Goal: Task Accomplishment & Management: Complete application form

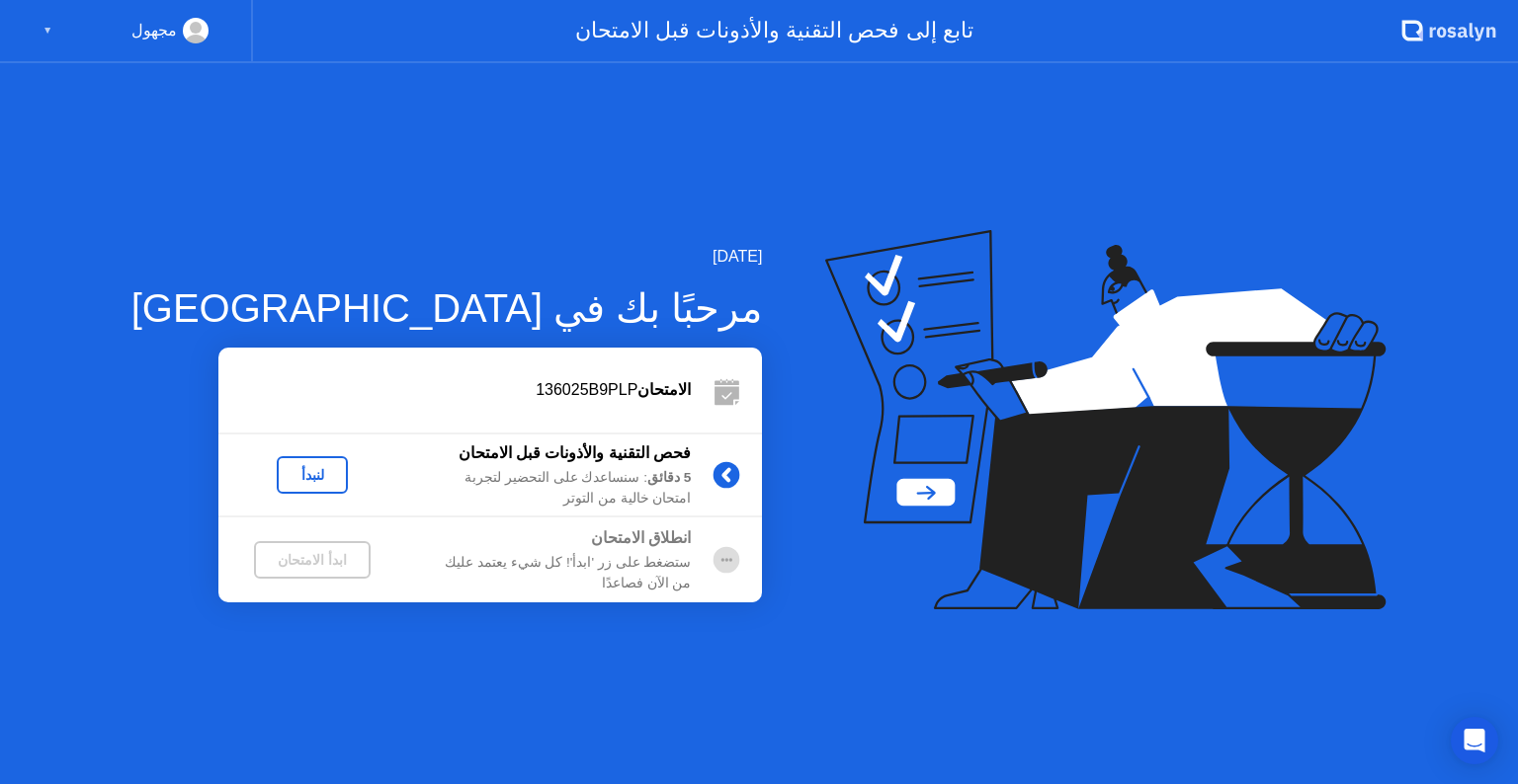
click at [285, 471] on div "لنبدأ" at bounding box center [313, 475] width 56 height 16
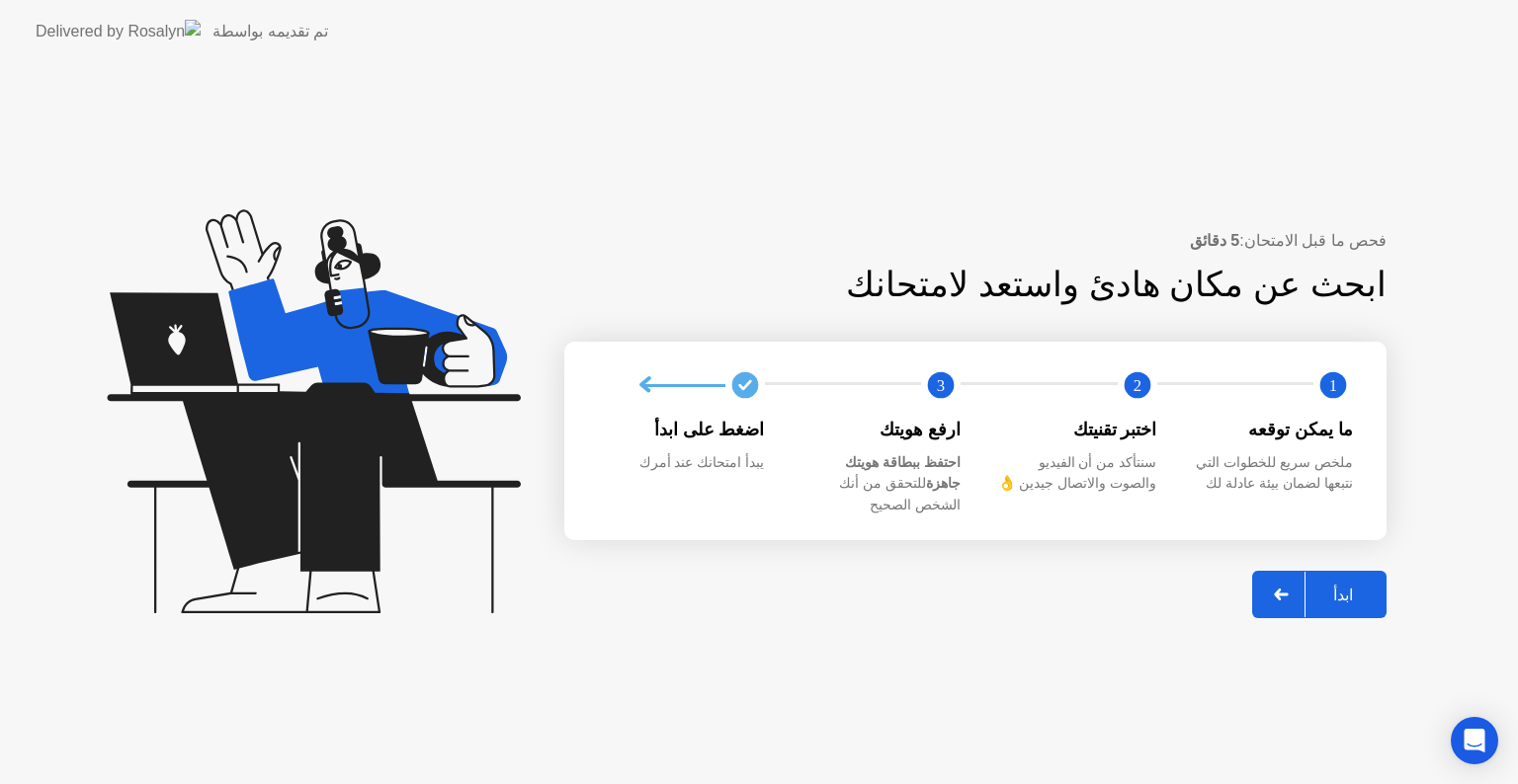
click at [1359, 586] on div "ابدأ" at bounding box center [1343, 594] width 75 height 19
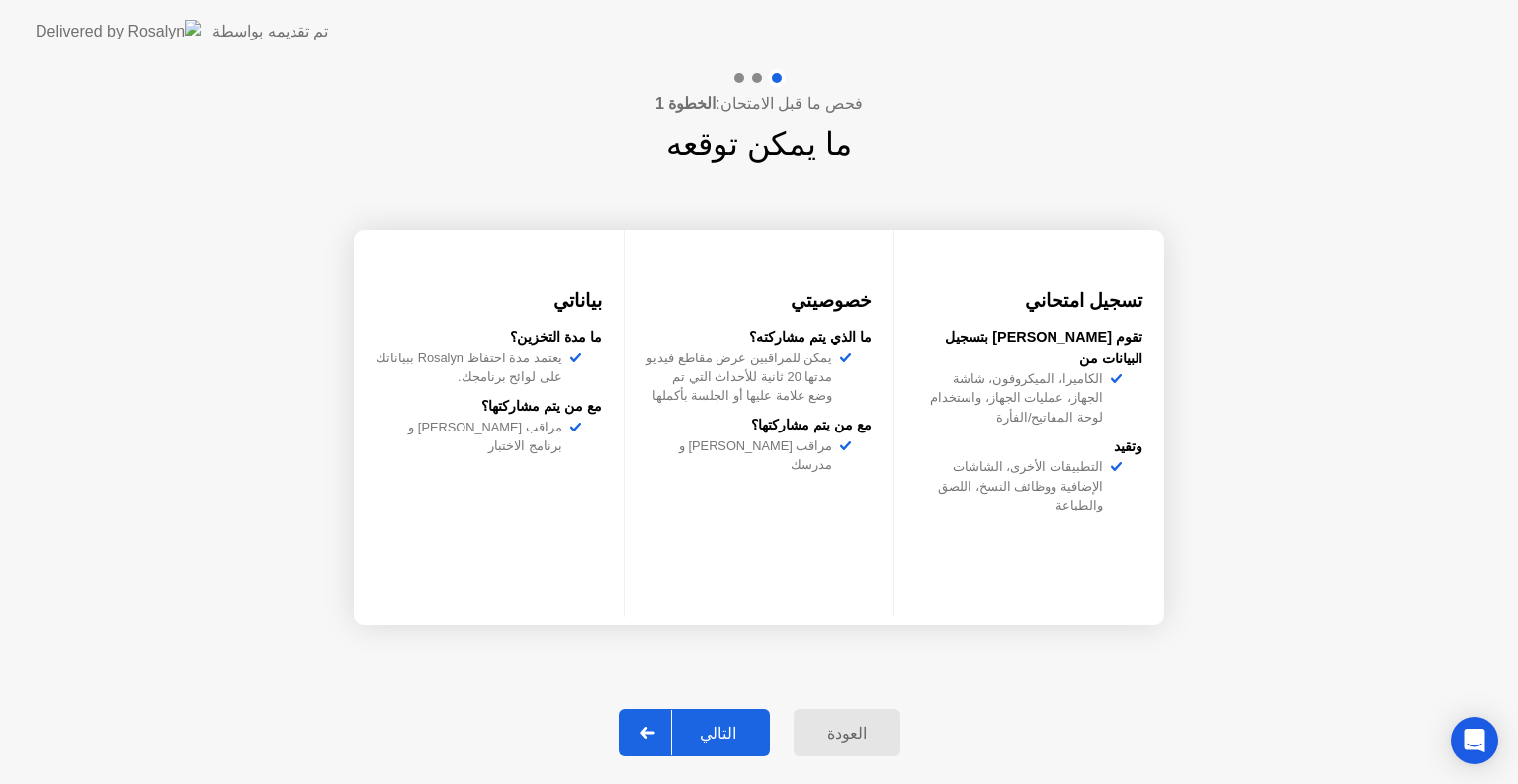
click at [731, 724] on div "التالي" at bounding box center [718, 733] width 92 height 19
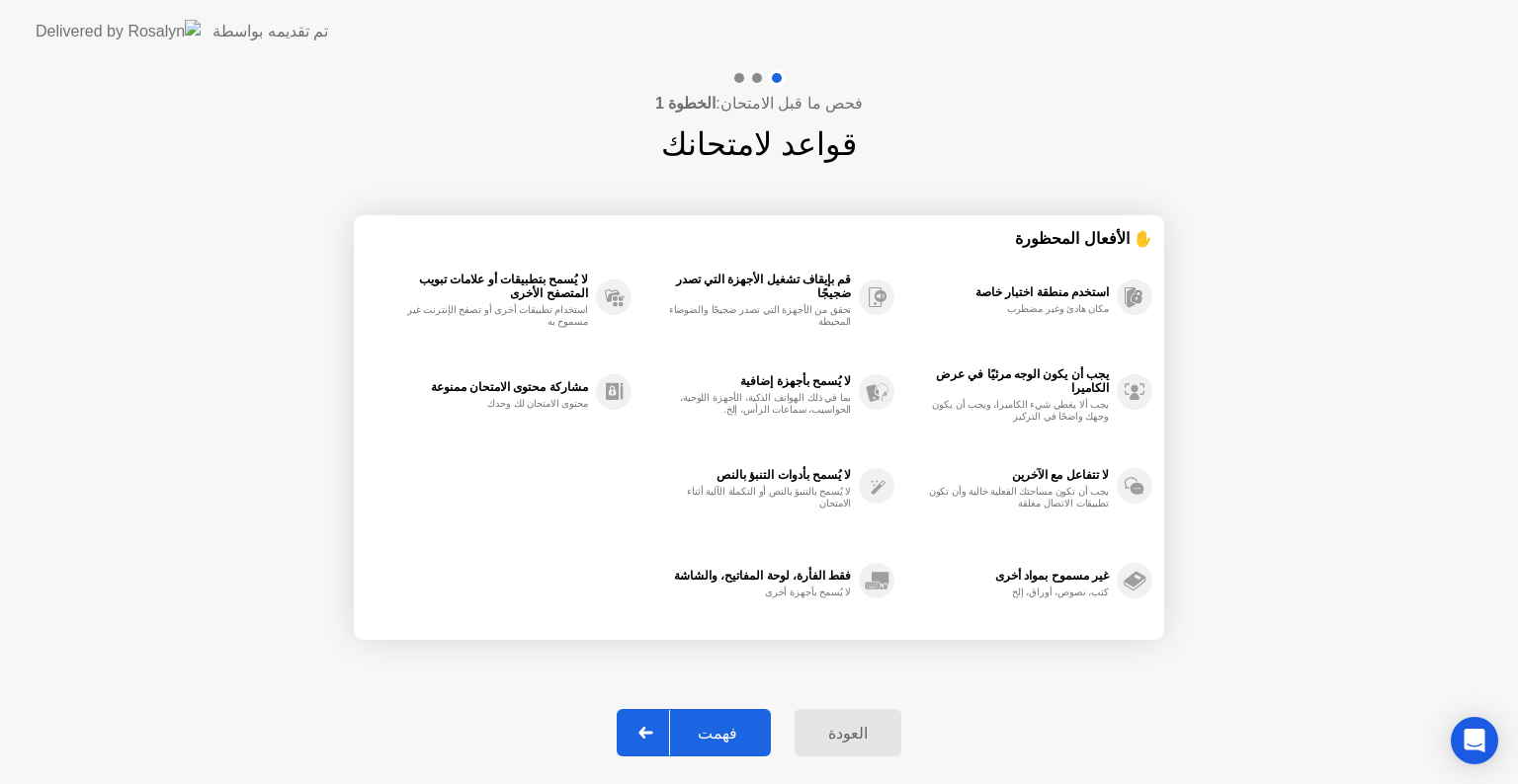
click at [731, 724] on div "فهمت" at bounding box center [718, 733] width 95 height 19
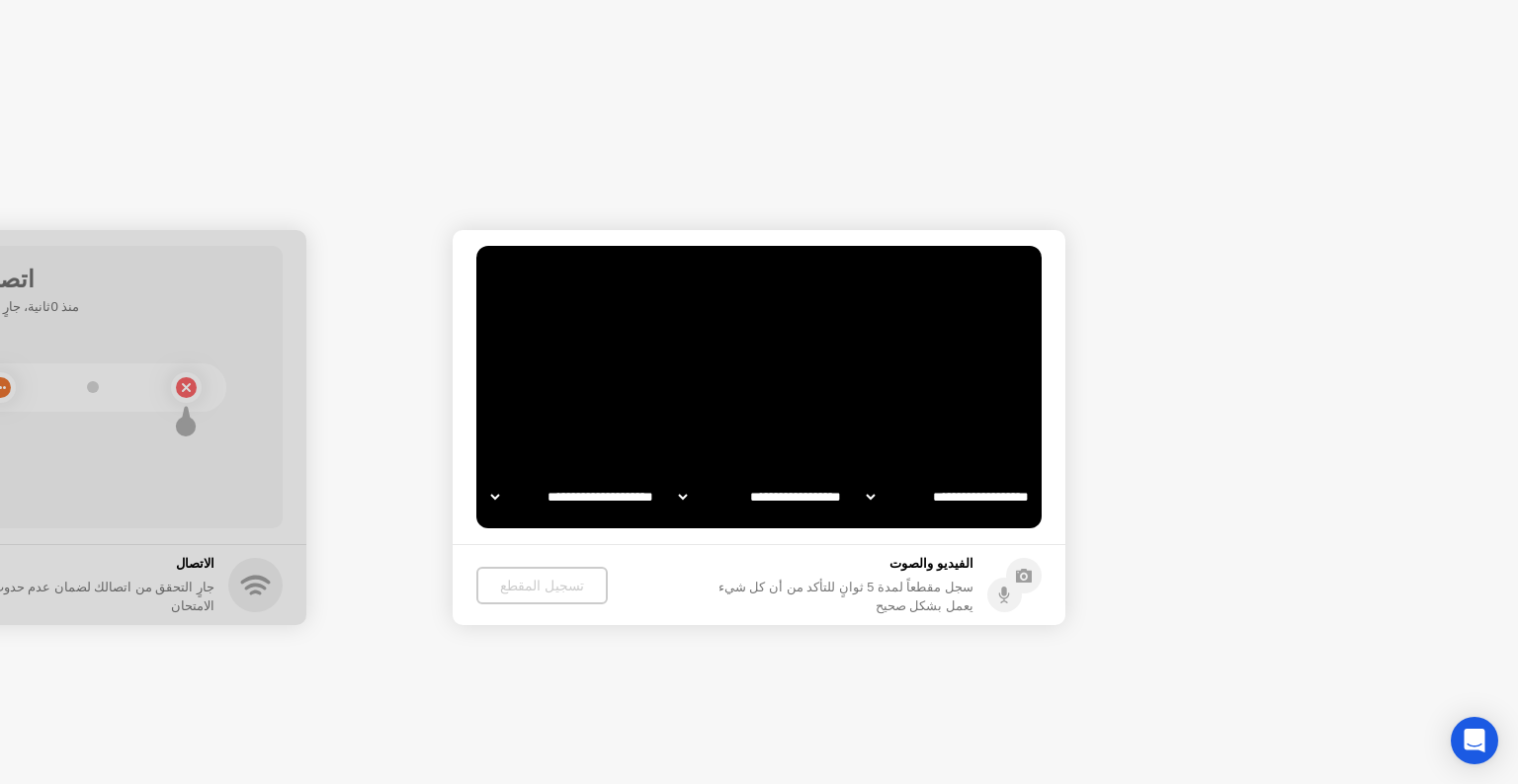
select select "**********"
select select "*******"
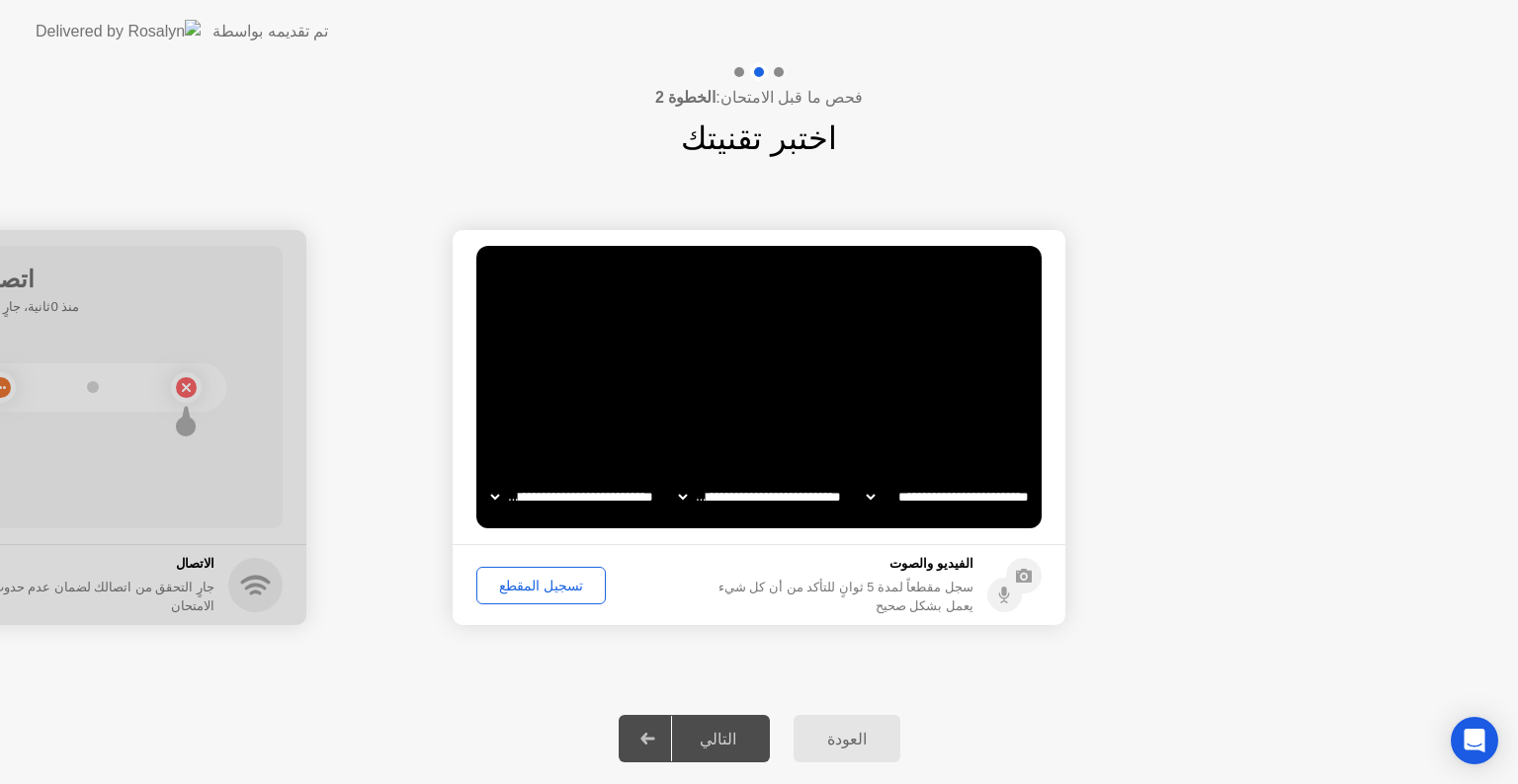
click at [720, 735] on div "التالي" at bounding box center [718, 739] width 92 height 19
click at [704, 735] on div "التالي" at bounding box center [718, 739] width 92 height 19
click at [520, 586] on div "تسجيل المقطع" at bounding box center [541, 586] width 115 height 16
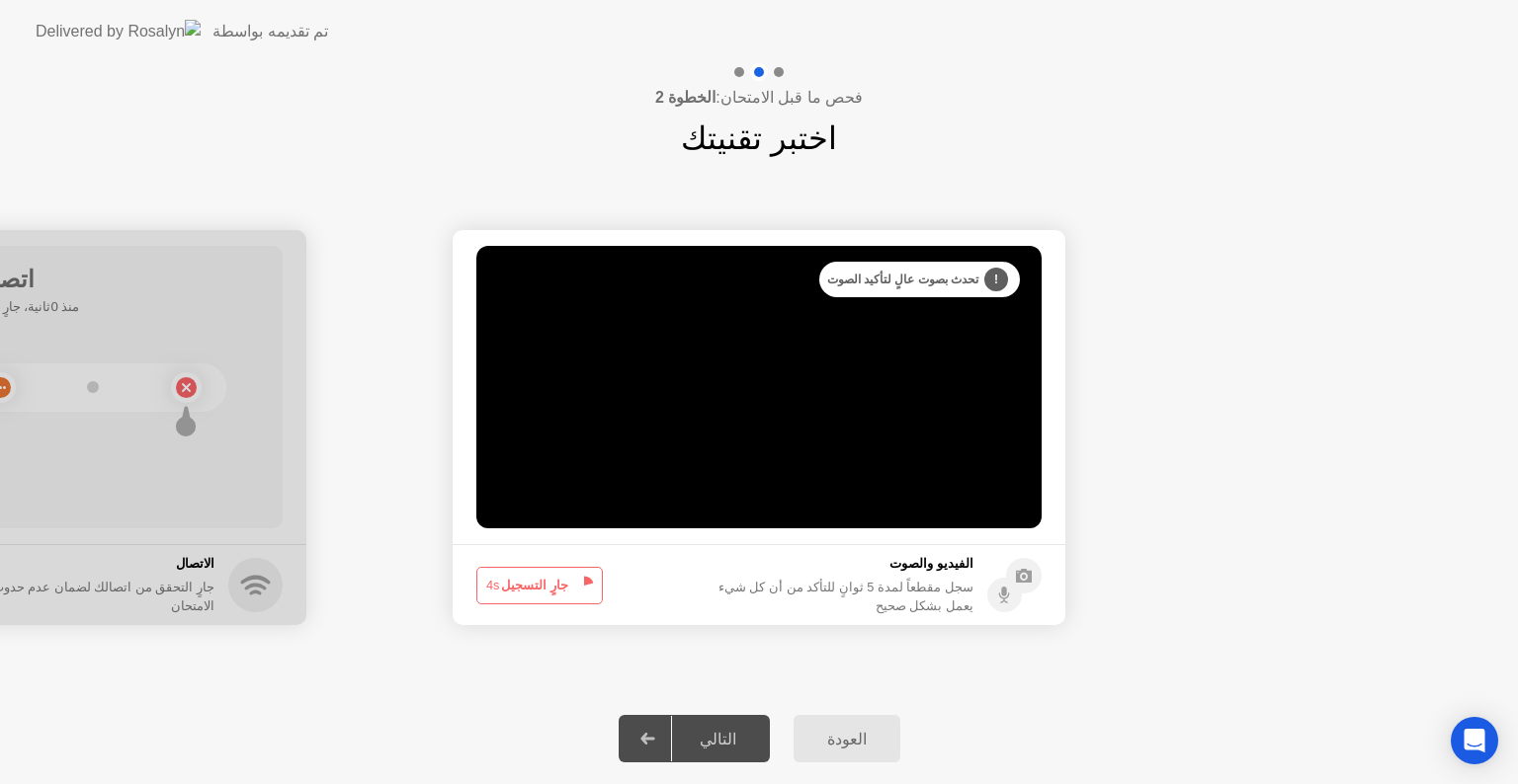
click at [520, 586] on button "جارٍ التسجيل 4s" at bounding box center [539, 586] width 126 height 38
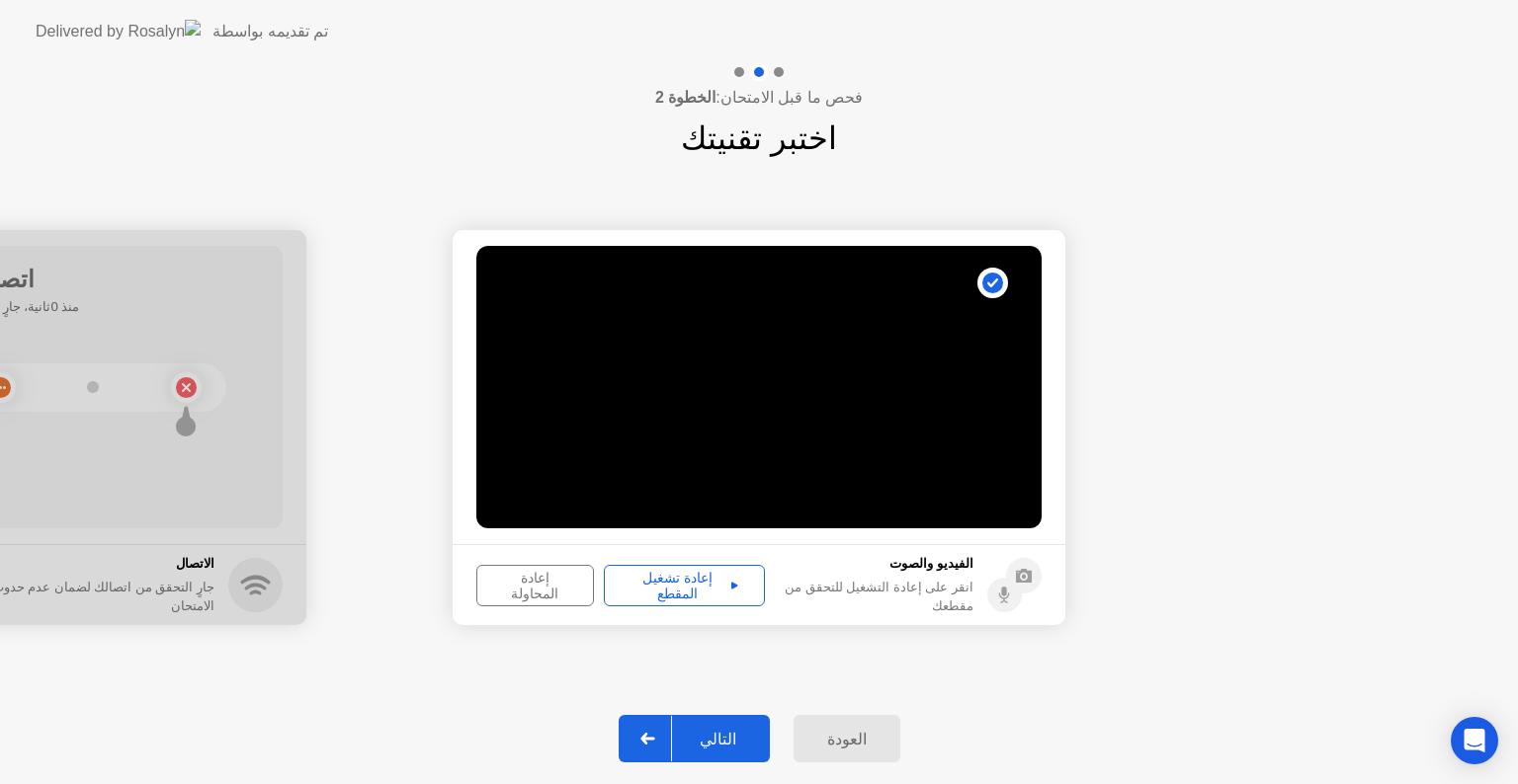
click at [726, 746] on div "التالي" at bounding box center [718, 739] width 92 height 19
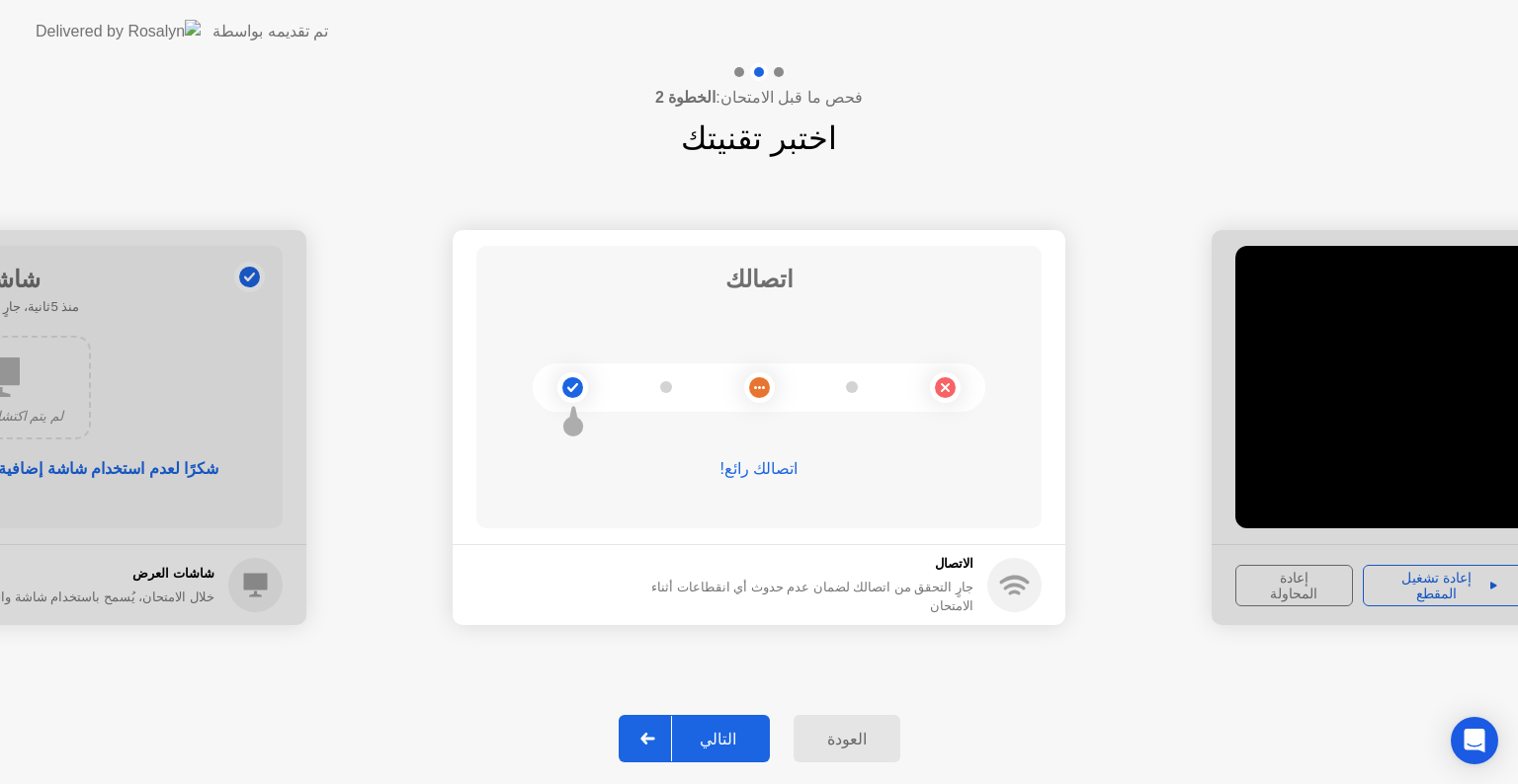
click at [716, 736] on div "التالي" at bounding box center [718, 739] width 92 height 19
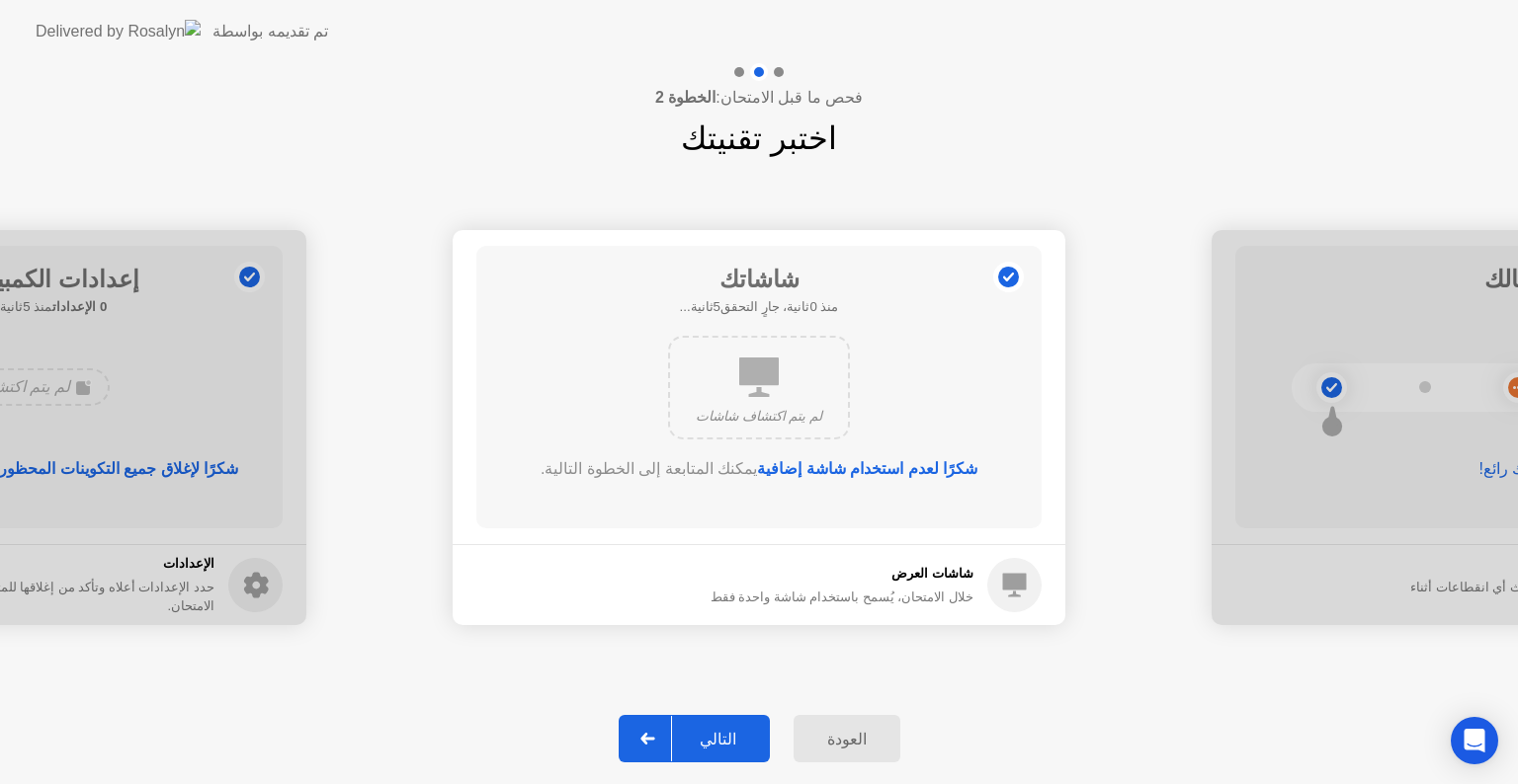
click at [716, 736] on div "التالي" at bounding box center [718, 739] width 92 height 19
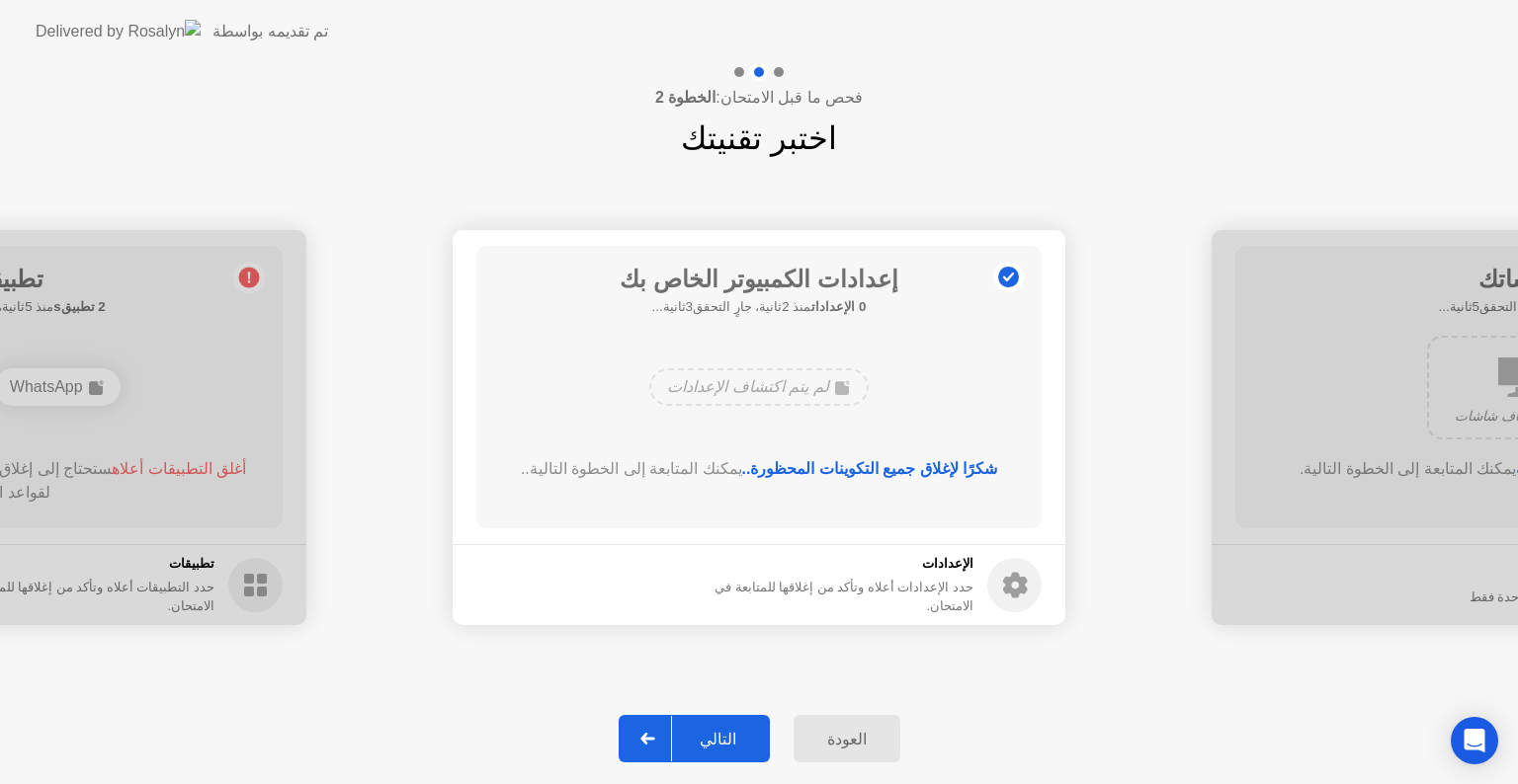
click at [716, 736] on div "التالي" at bounding box center [718, 739] width 92 height 19
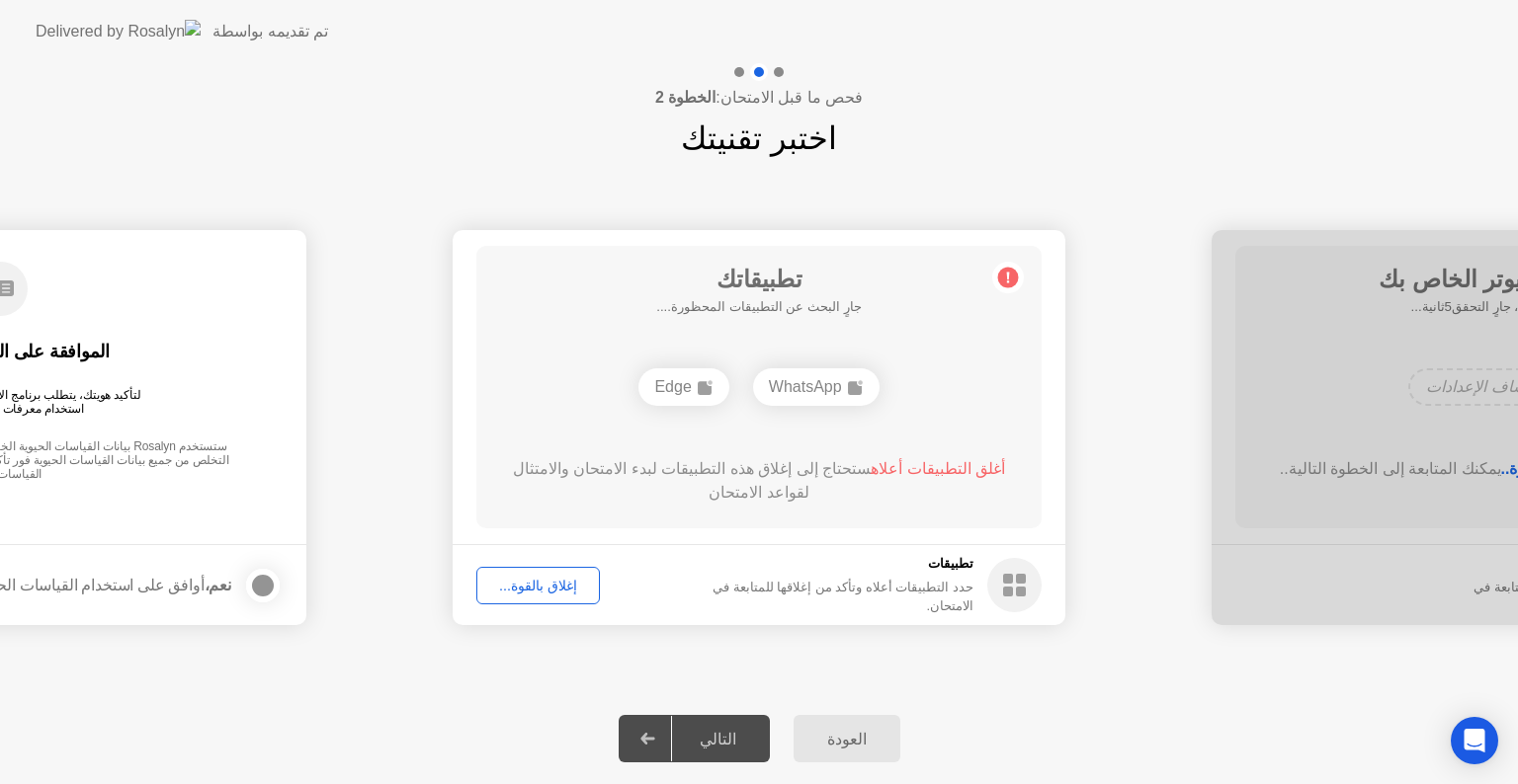
click at [732, 730] on div "التالي" at bounding box center [718, 739] width 92 height 19
click at [521, 587] on div "إغلاق بالقوة..." at bounding box center [538, 586] width 109 height 16
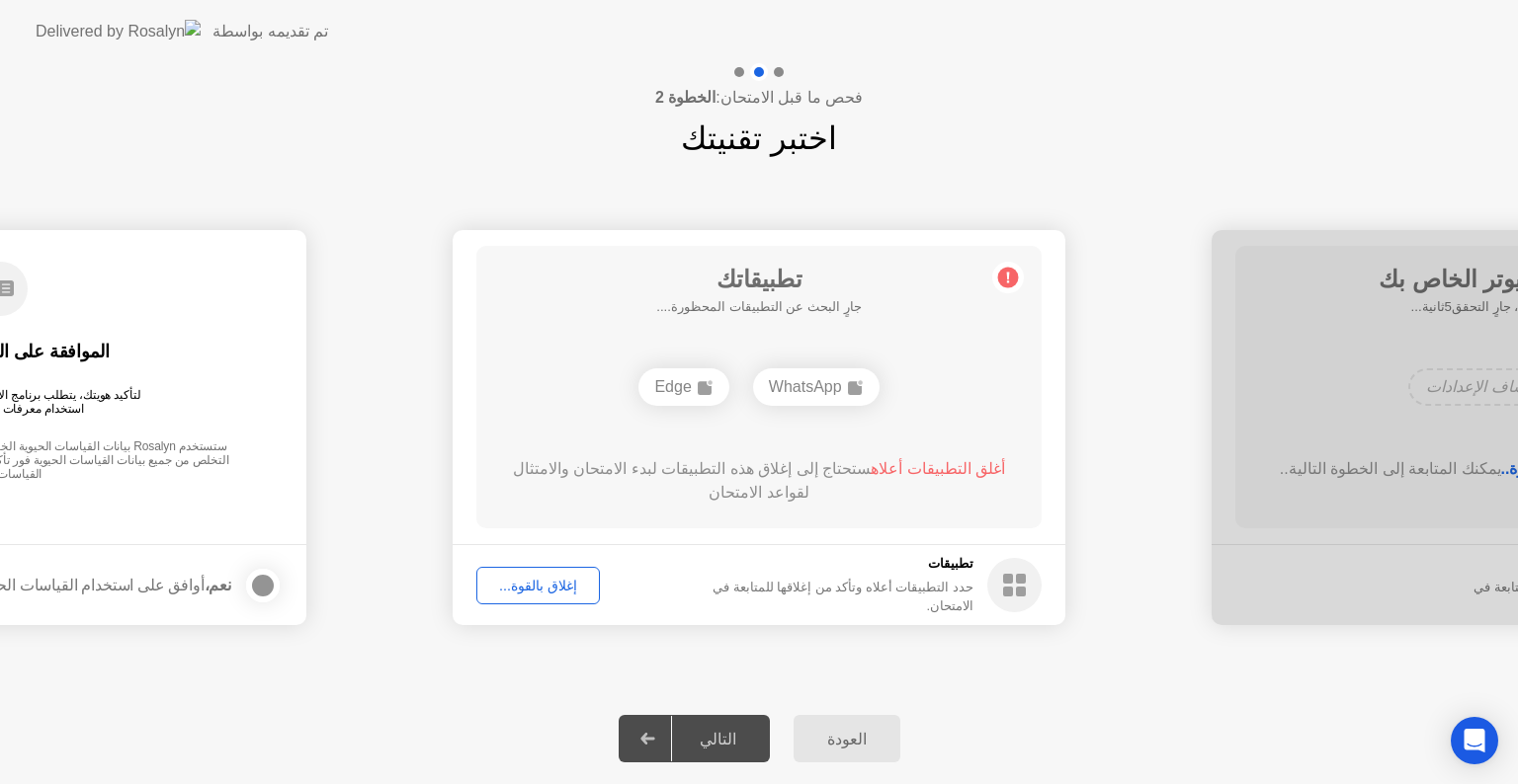
click at [740, 470] on div "أغلق التطبيقات أعلاه ستحتاج إلى إغلاق هذه التطبيقات لبدء الامتحان والامتثال لقو…" at bounding box center [759, 481] width 509 height 48
click at [789, 443] on div "تطبيقاتك جارٍ البحث عن التطبيقات المحظورة.... WhatsApp Edge أغلق التطبيقات أعلا…" at bounding box center [759, 387] width 565 height 283
click at [694, 499] on div "أغلق التطبيقات أعلاه ستحتاج إلى إغلاق هذه التطبيقات لبدء الامتحان والامتثال لقو…" at bounding box center [759, 485] width 509 height 56
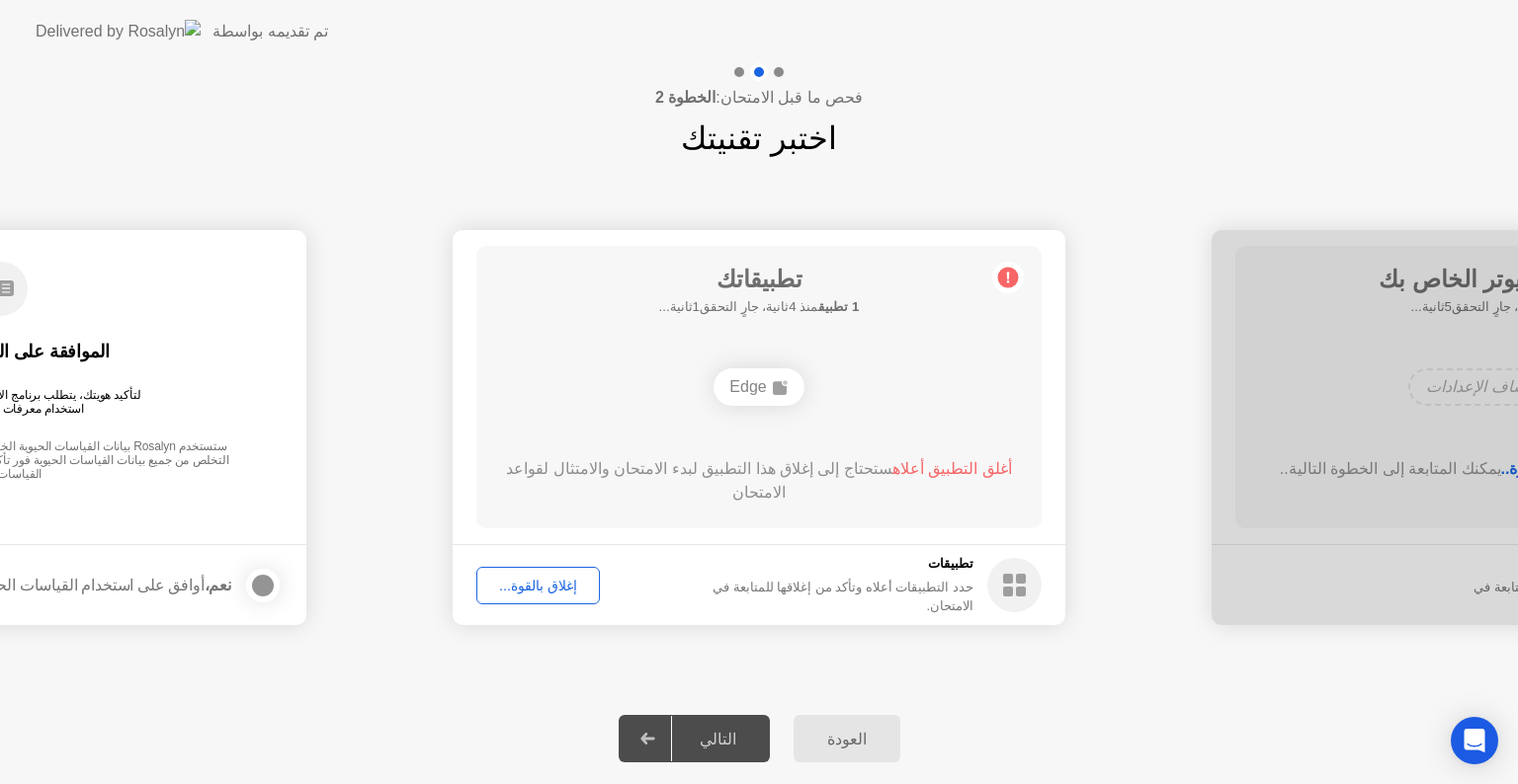
click at [755, 427] on div "تطبيقاتك 1 تطبيق منذ 4ثانية، جارٍ التحقق1ثانية... Edge أغلق التطبيق أعلاه ستحتا…" at bounding box center [759, 387] width 565 height 283
click at [531, 587] on div "إغلاق بالقوة..." at bounding box center [538, 586] width 109 height 16
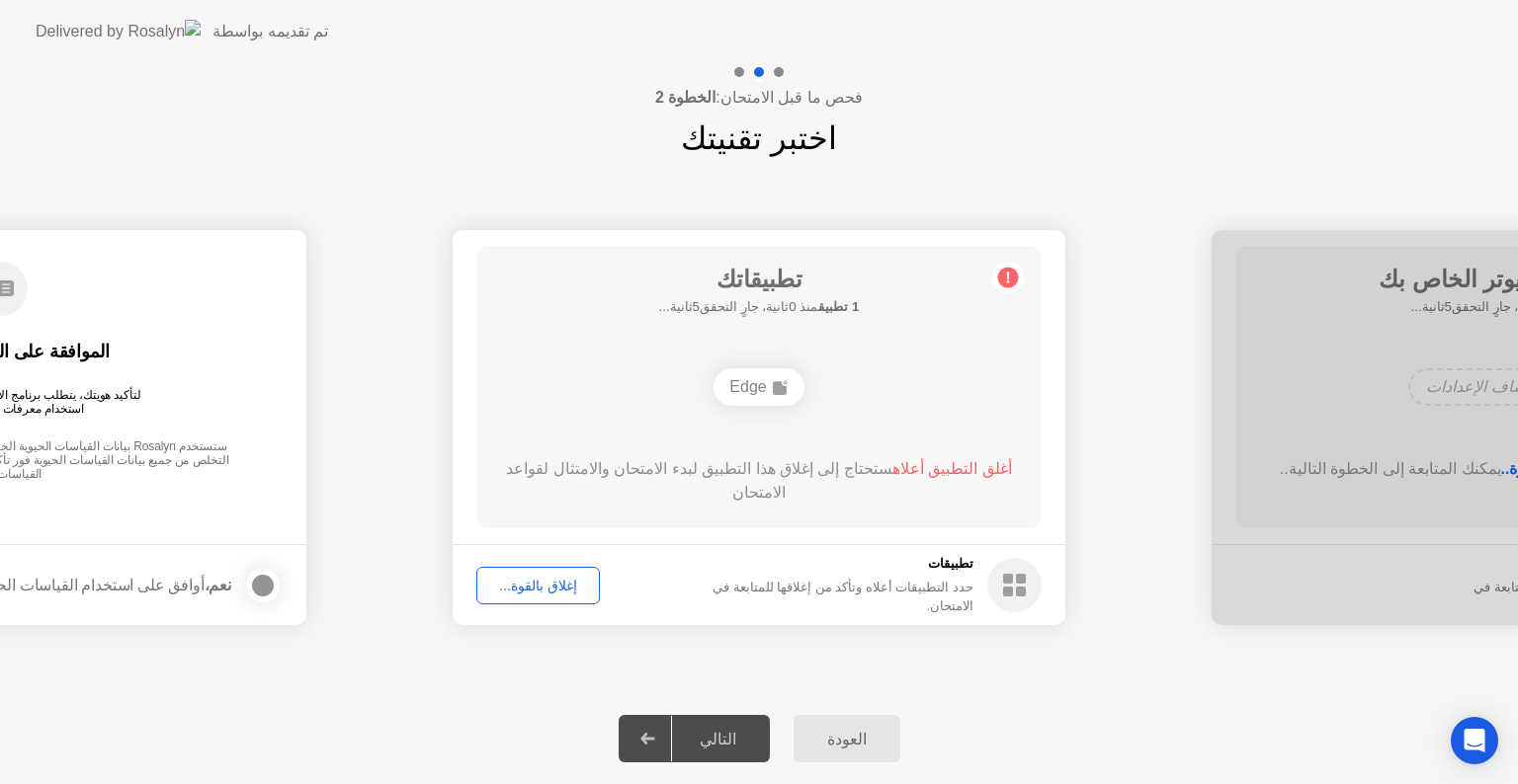
click at [715, 741] on div "التالي" at bounding box center [718, 739] width 92 height 19
click at [253, 584] on div at bounding box center [263, 586] width 24 height 24
click at [726, 730] on div "التالي" at bounding box center [718, 739] width 92 height 19
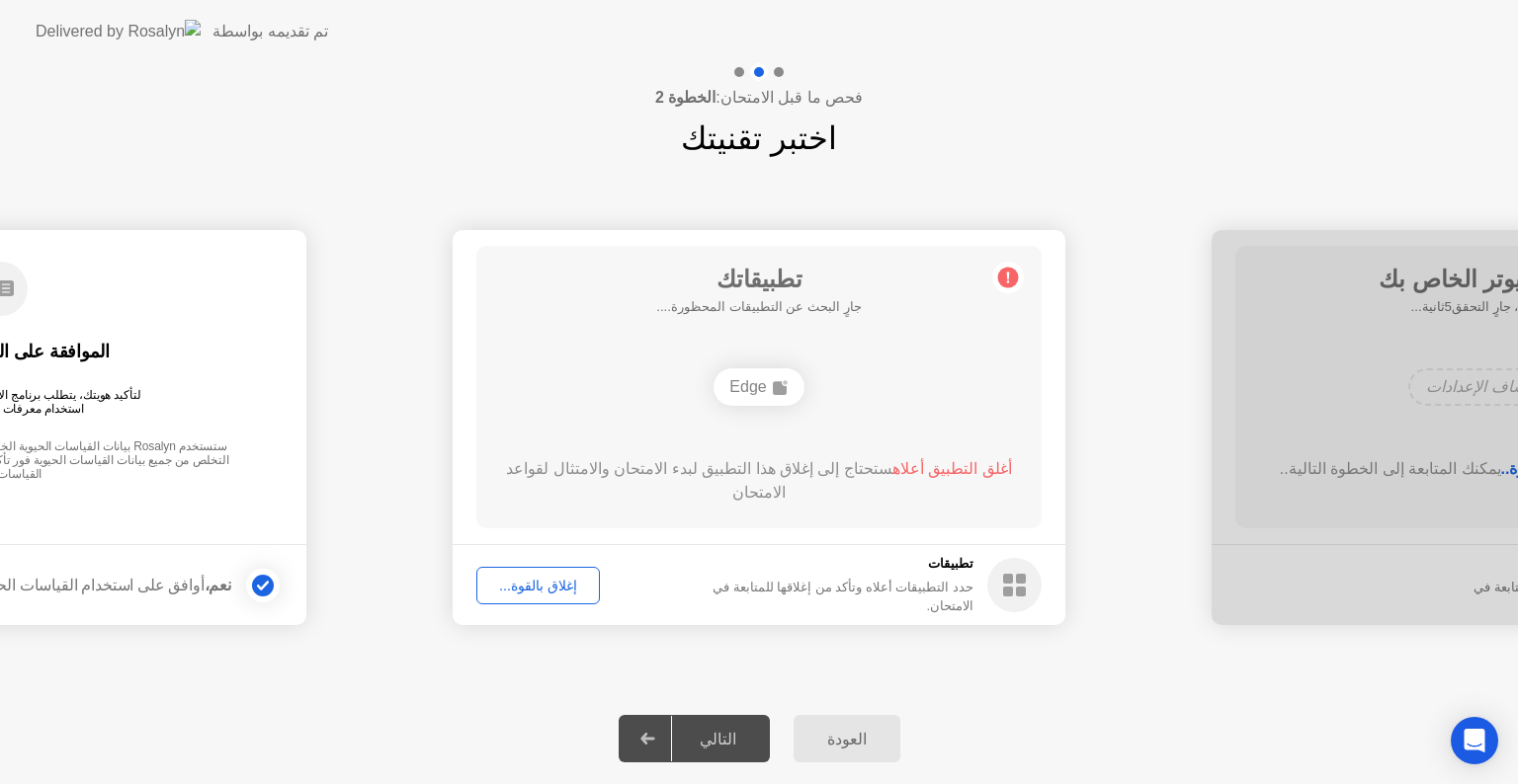
click at [726, 730] on div "التالي" at bounding box center [718, 739] width 92 height 19
click at [730, 730] on div "التالي" at bounding box center [718, 739] width 92 height 19
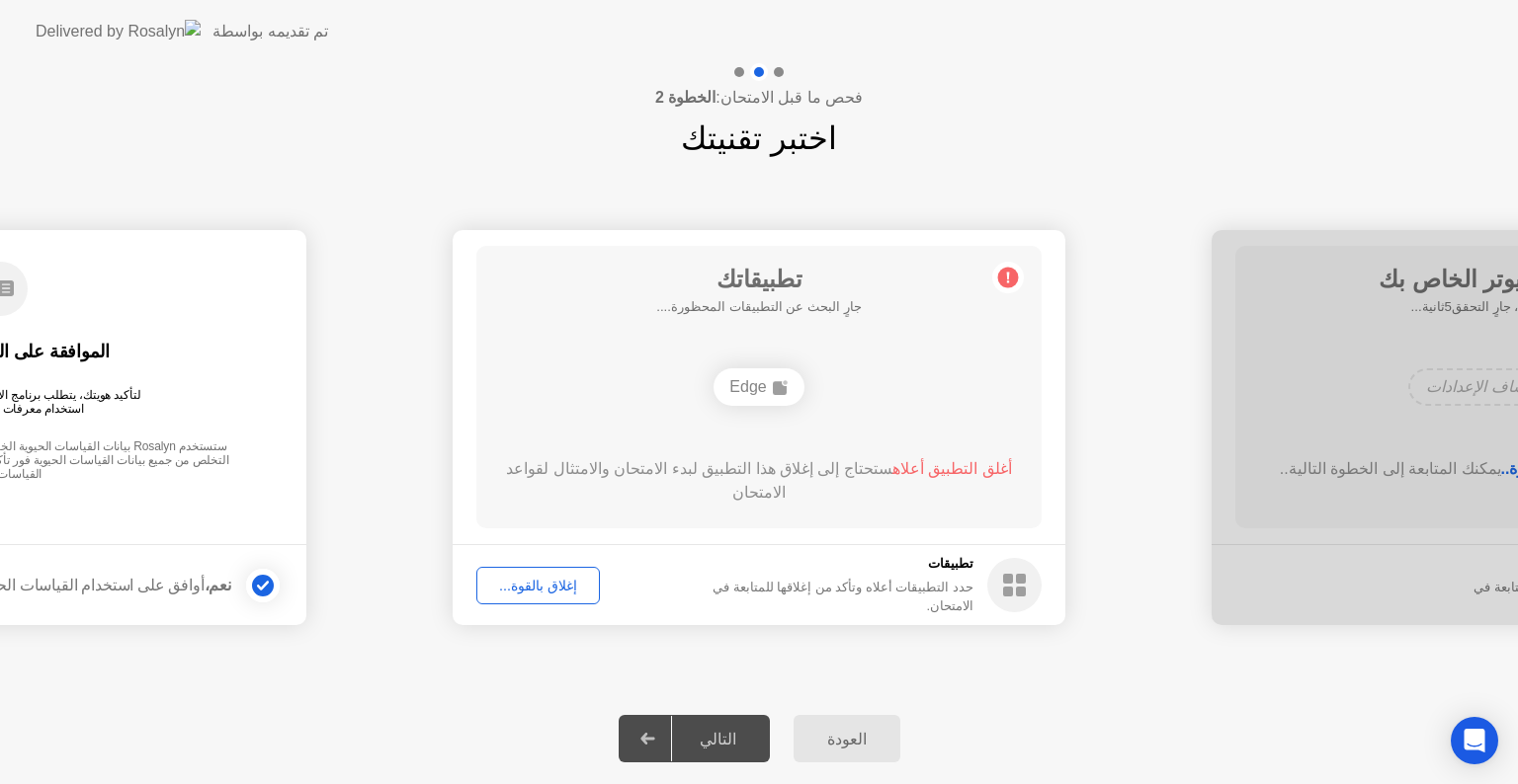
click at [530, 570] on button "إغلاق بالقوة..." at bounding box center [538, 586] width 123 height 38
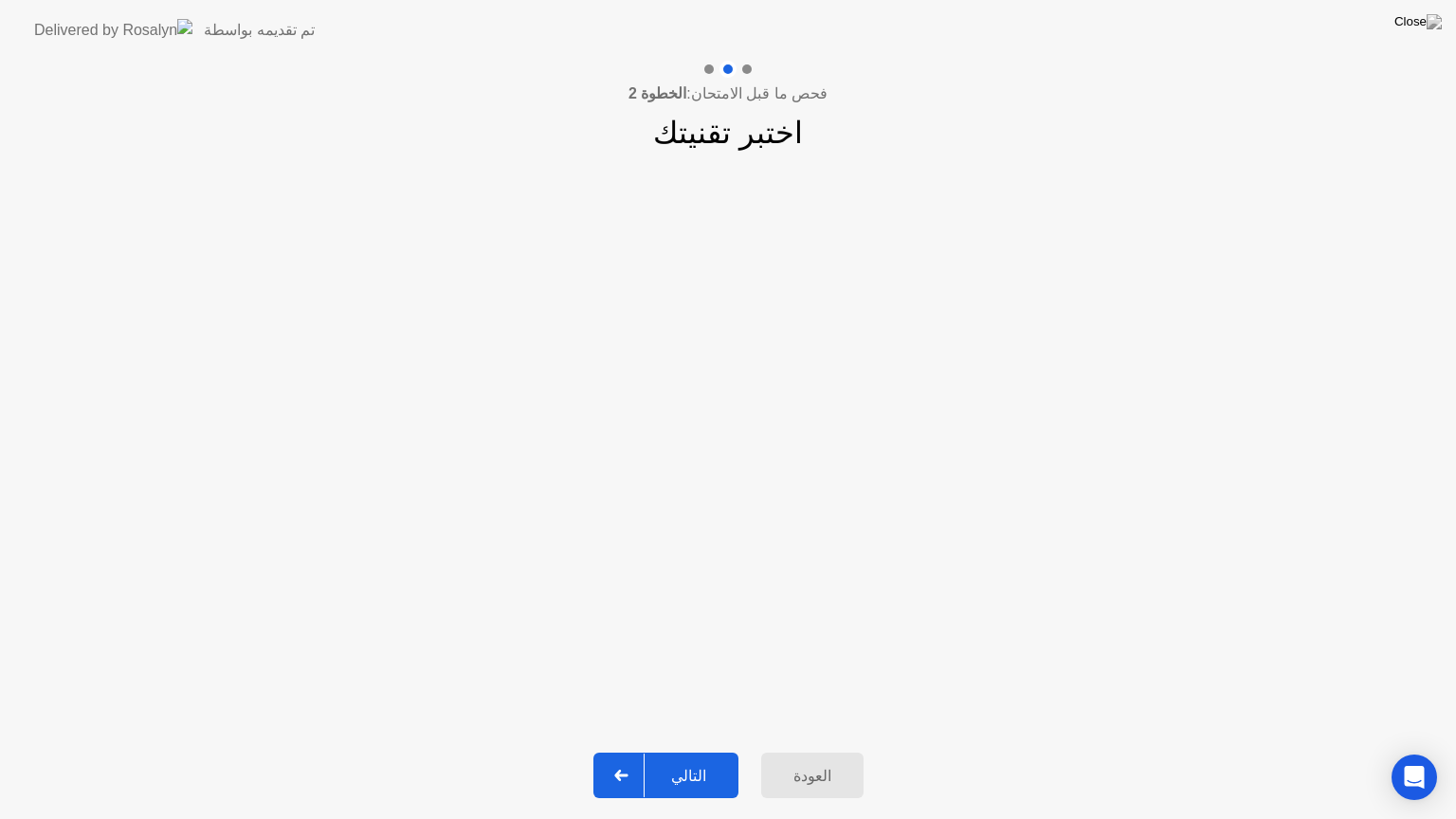
click at [679, 751] on button "التالي" at bounding box center [666, 775] width 145 height 46
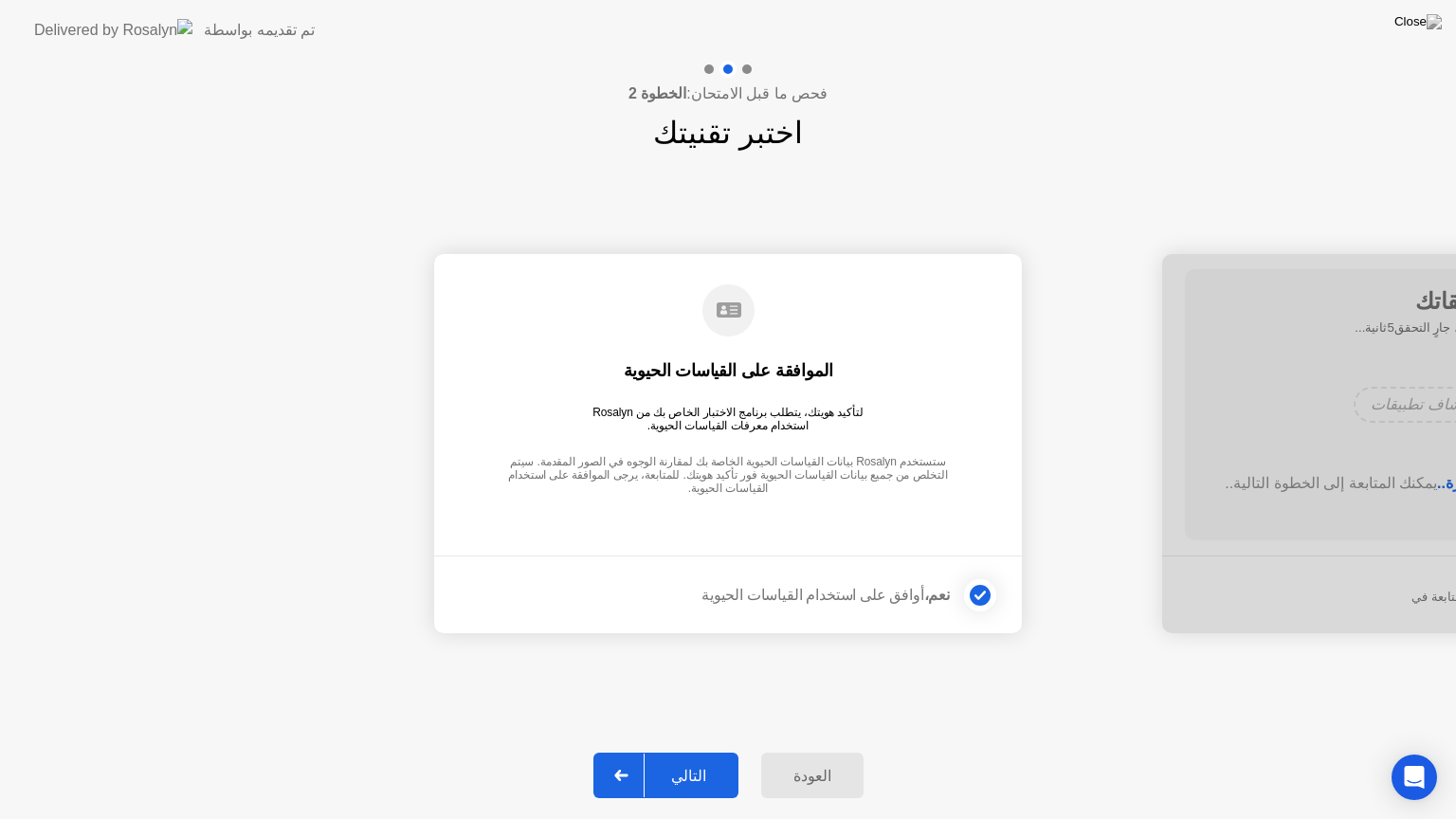
click at [679, 751] on button "التالي" at bounding box center [666, 775] width 145 height 46
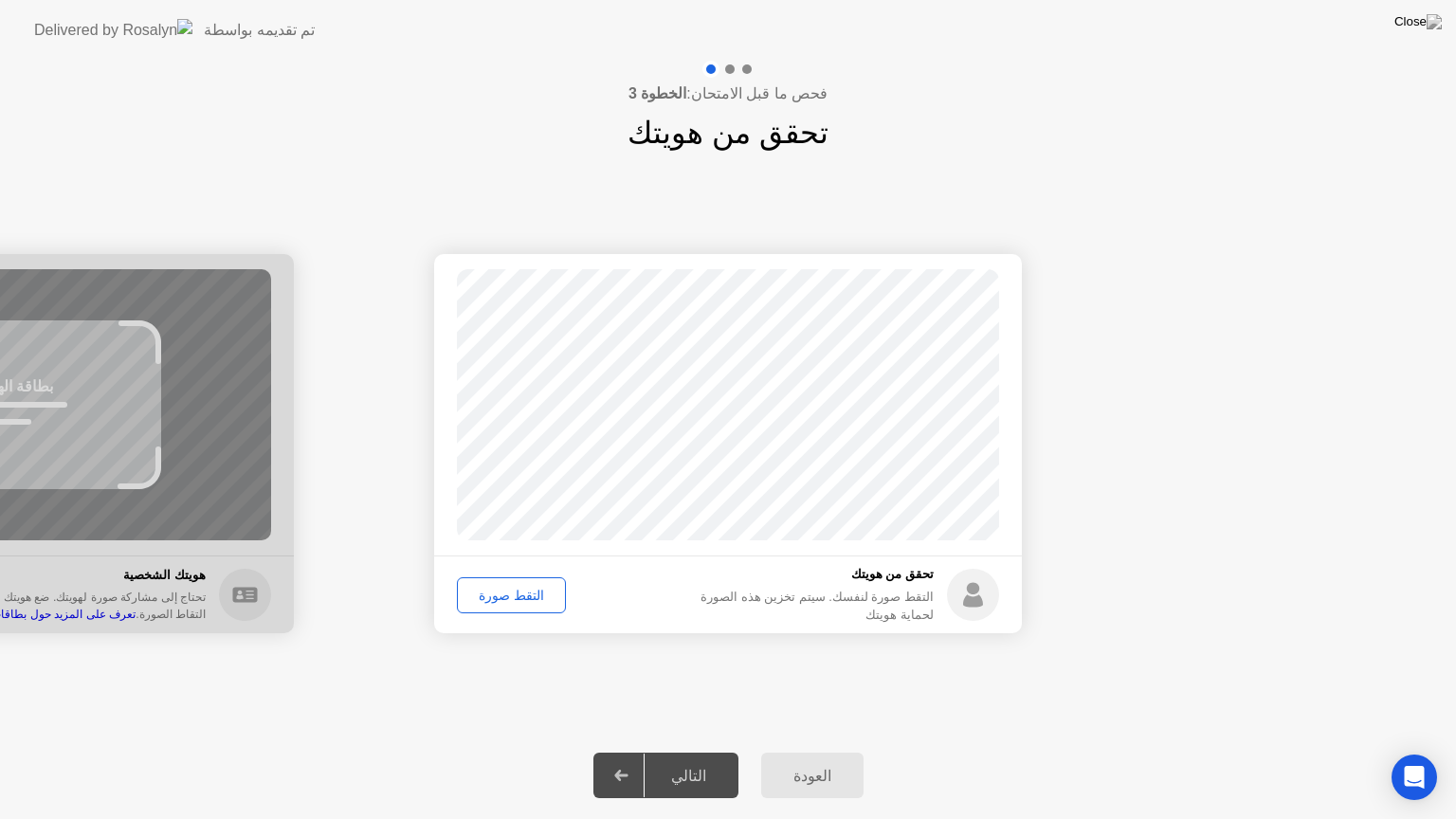
click at [511, 601] on div "التقط صورة" at bounding box center [511, 595] width 96 height 15
click at [702, 751] on div "التالي" at bounding box center [688, 775] width 89 height 18
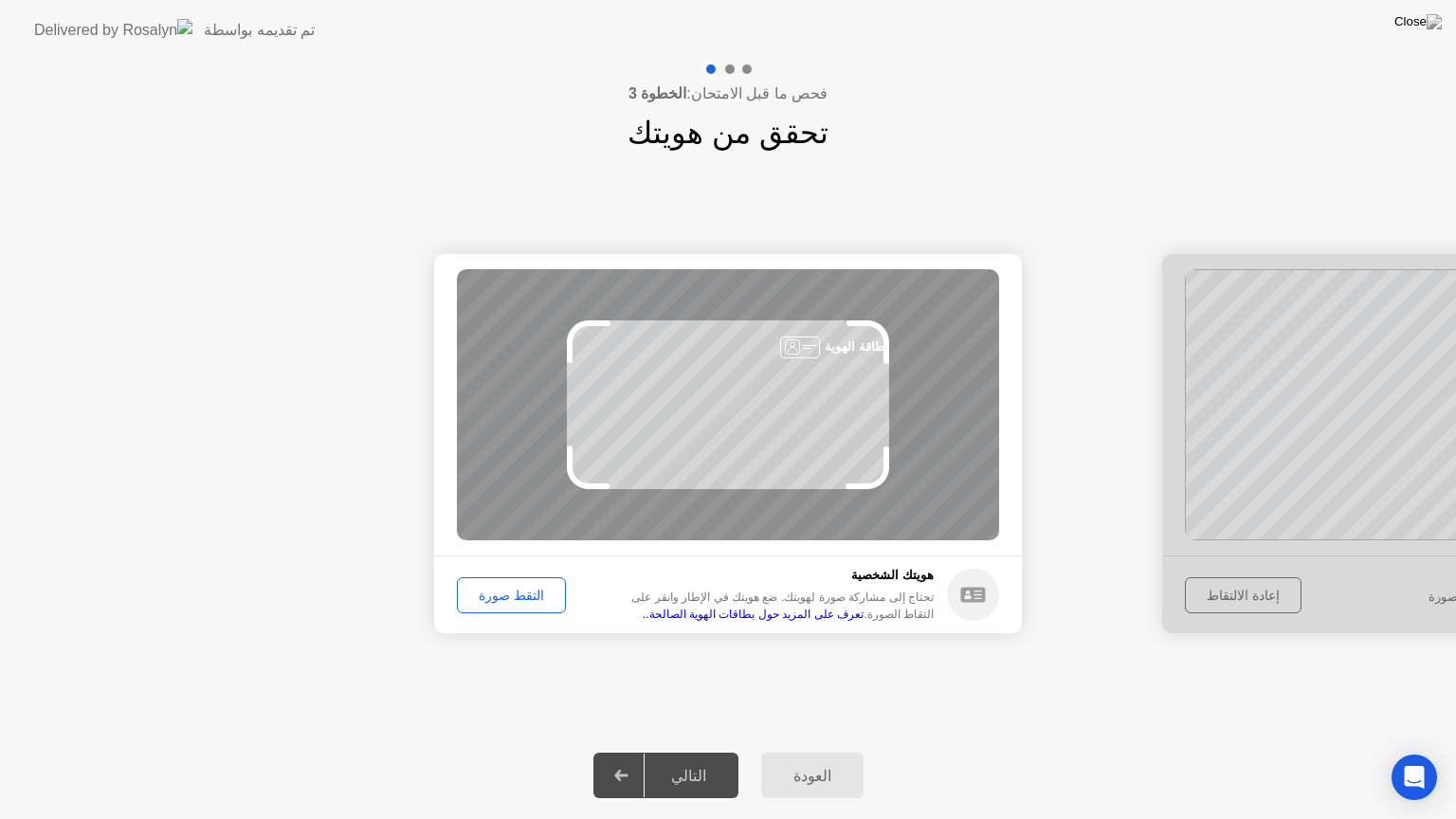
click at [521, 589] on div "التقط صورة" at bounding box center [511, 595] width 96 height 15
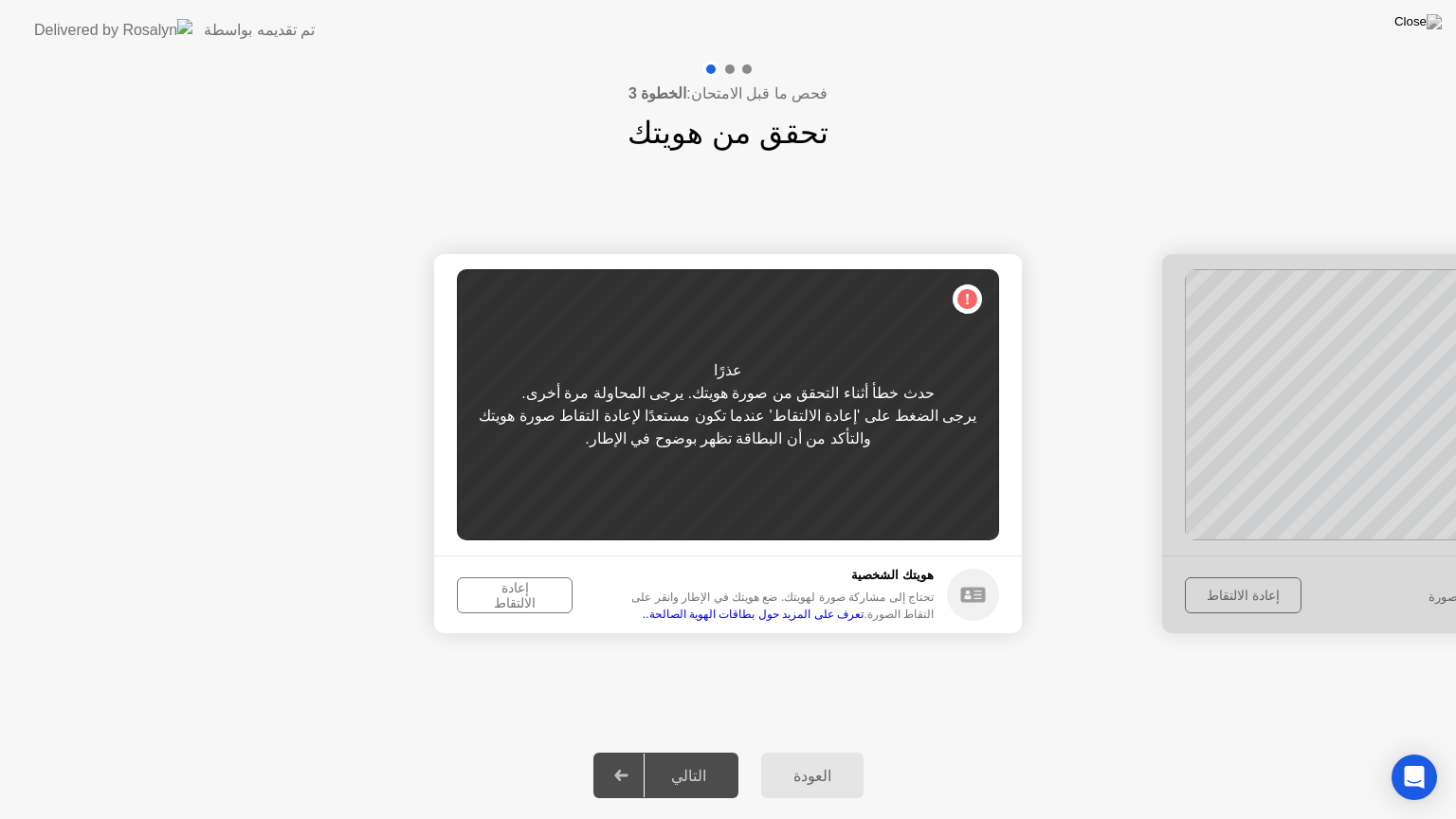
click at [581, 411] on div "يرجى الضغط على 'إعادة الالتقاط' عندما تكون مستعدًا لإعادة التقاط صورة هويتك وال…" at bounding box center [728, 428] width 542 height 46
click at [957, 413] on div "يرجى الضغط على 'إعادة الالتقاط' عندما تكون مستعدًا لإعادة التقاط صورة هويتك وال…" at bounding box center [728, 428] width 542 height 46
click at [970, 300] on div "عذرًا حدث خطأ أثناء التحقق من صورة هويتك. يرجى المحاولة مرة أخرى. يرجى الضغط عل…" at bounding box center [728, 405] width 542 height 271
click at [705, 751] on div "التالي" at bounding box center [688, 775] width 89 height 18
click at [513, 590] on div "إعادة الالتقاط" at bounding box center [514, 595] width 102 height 30
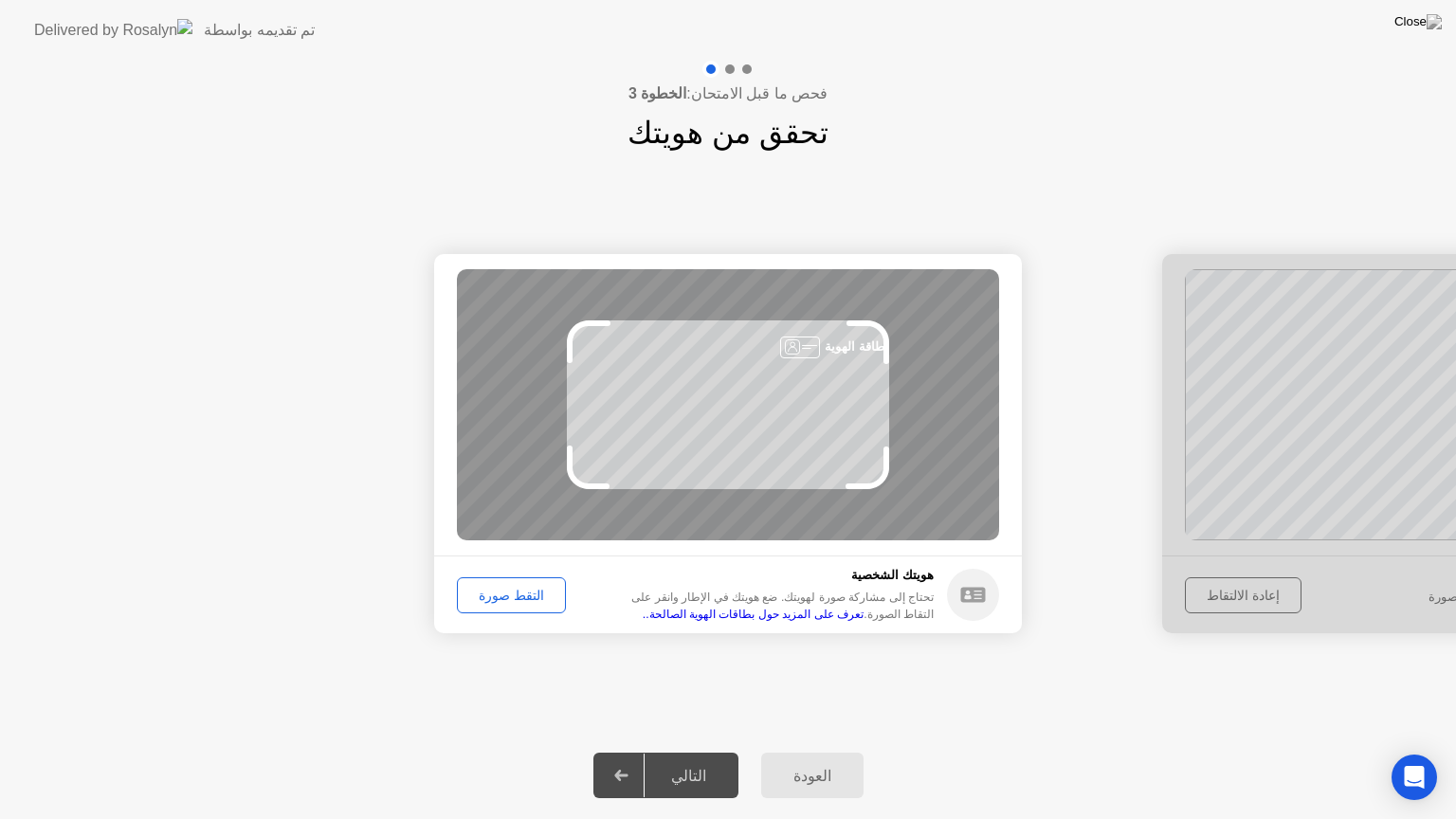
click at [479, 599] on div "التقط صورة" at bounding box center [511, 595] width 96 height 15
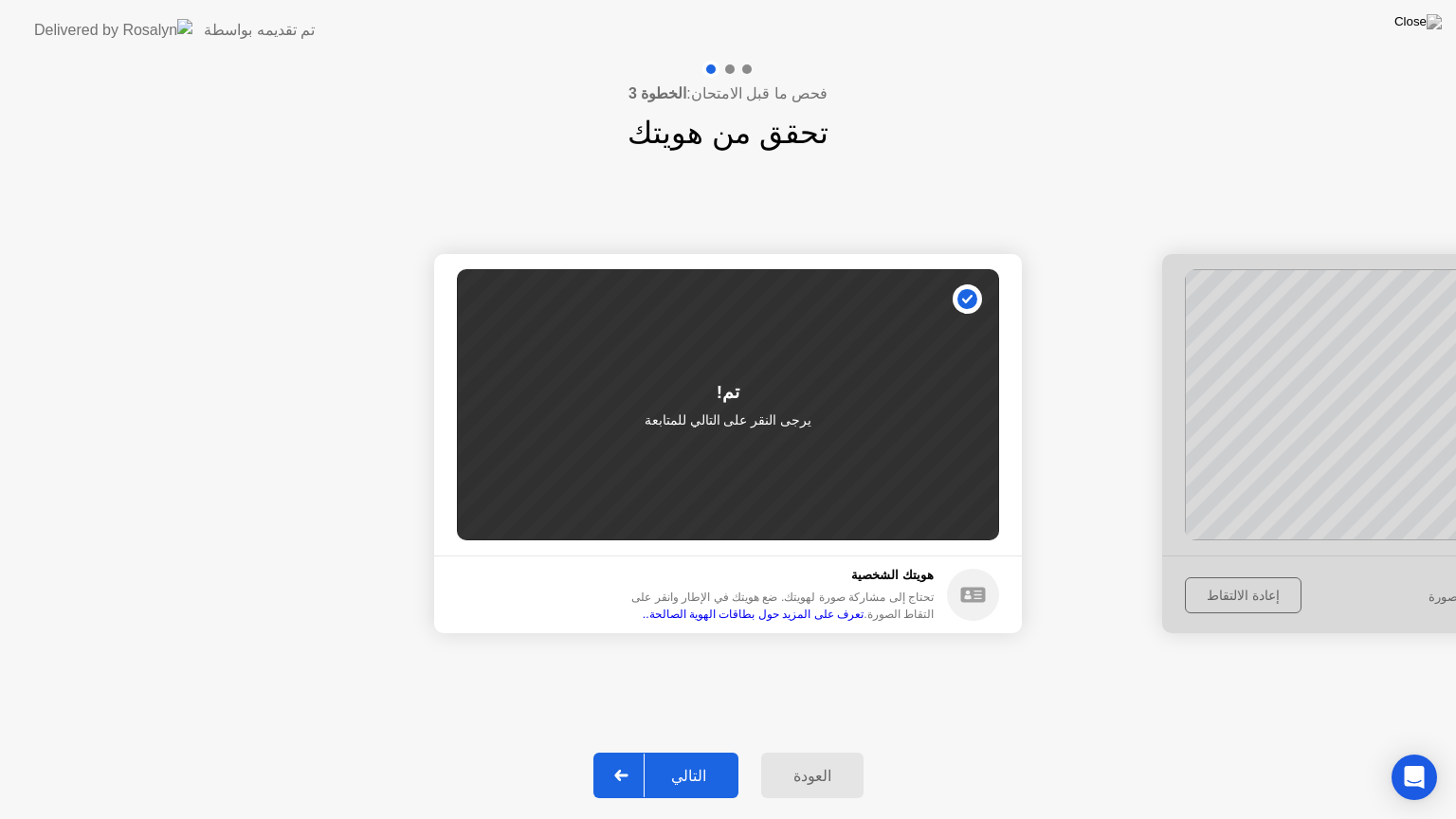
click at [672, 751] on div "التالي" at bounding box center [688, 775] width 89 height 18
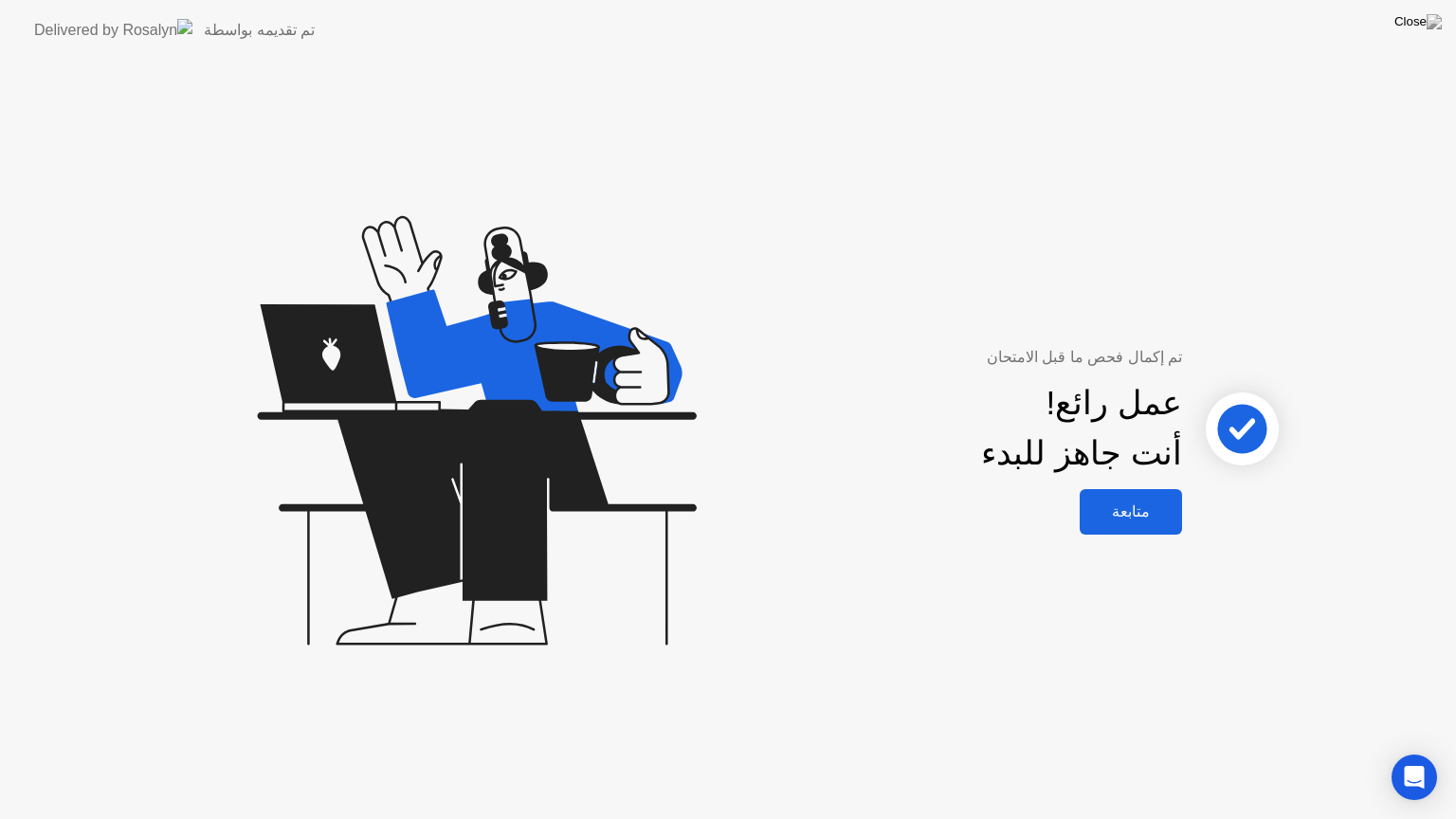
click at [1129, 516] on div "متابعة" at bounding box center [1131, 511] width 91 height 18
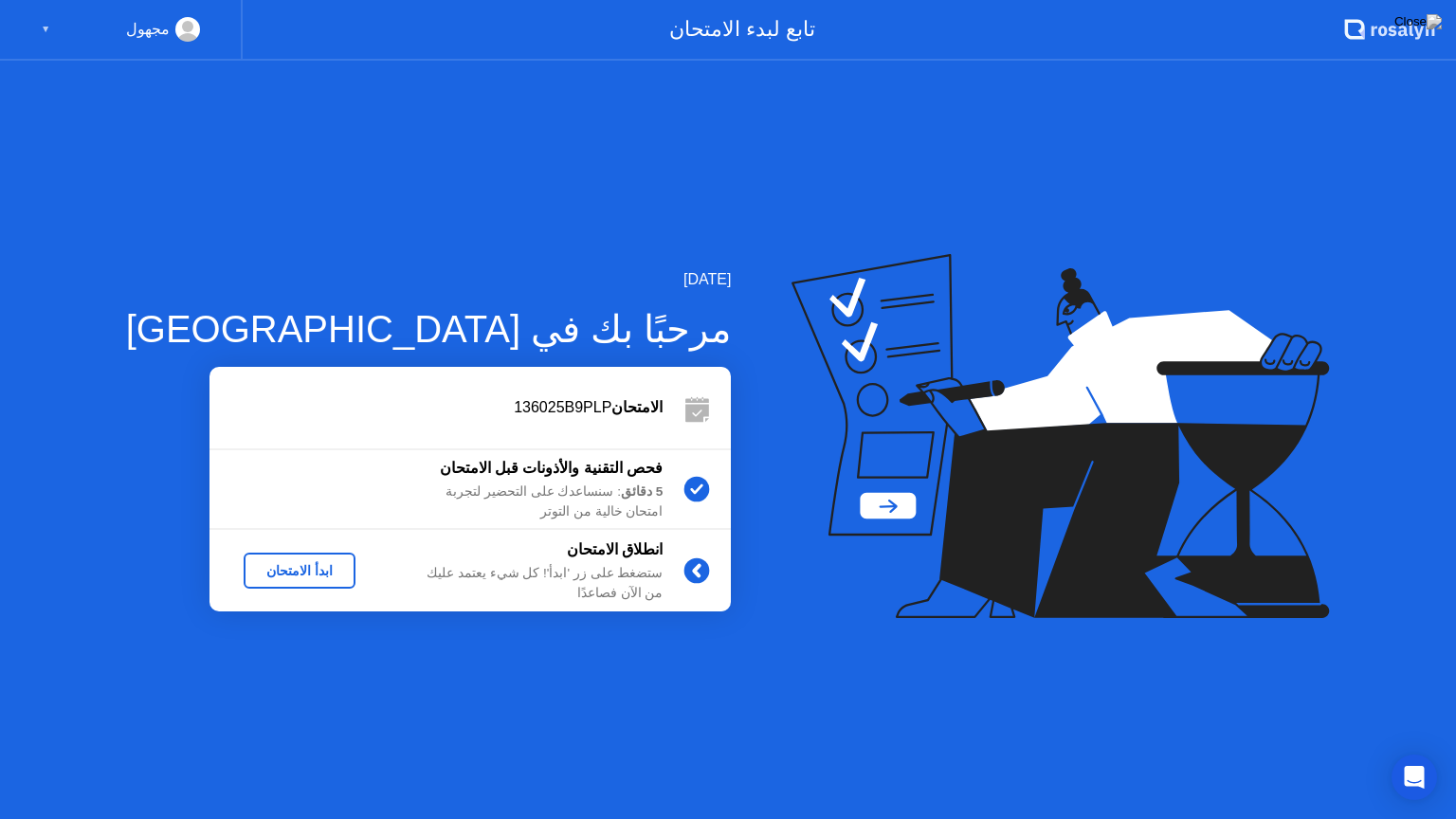
click at [274, 563] on div "ابدأ الامتحان" at bounding box center [300, 570] width 97 height 15
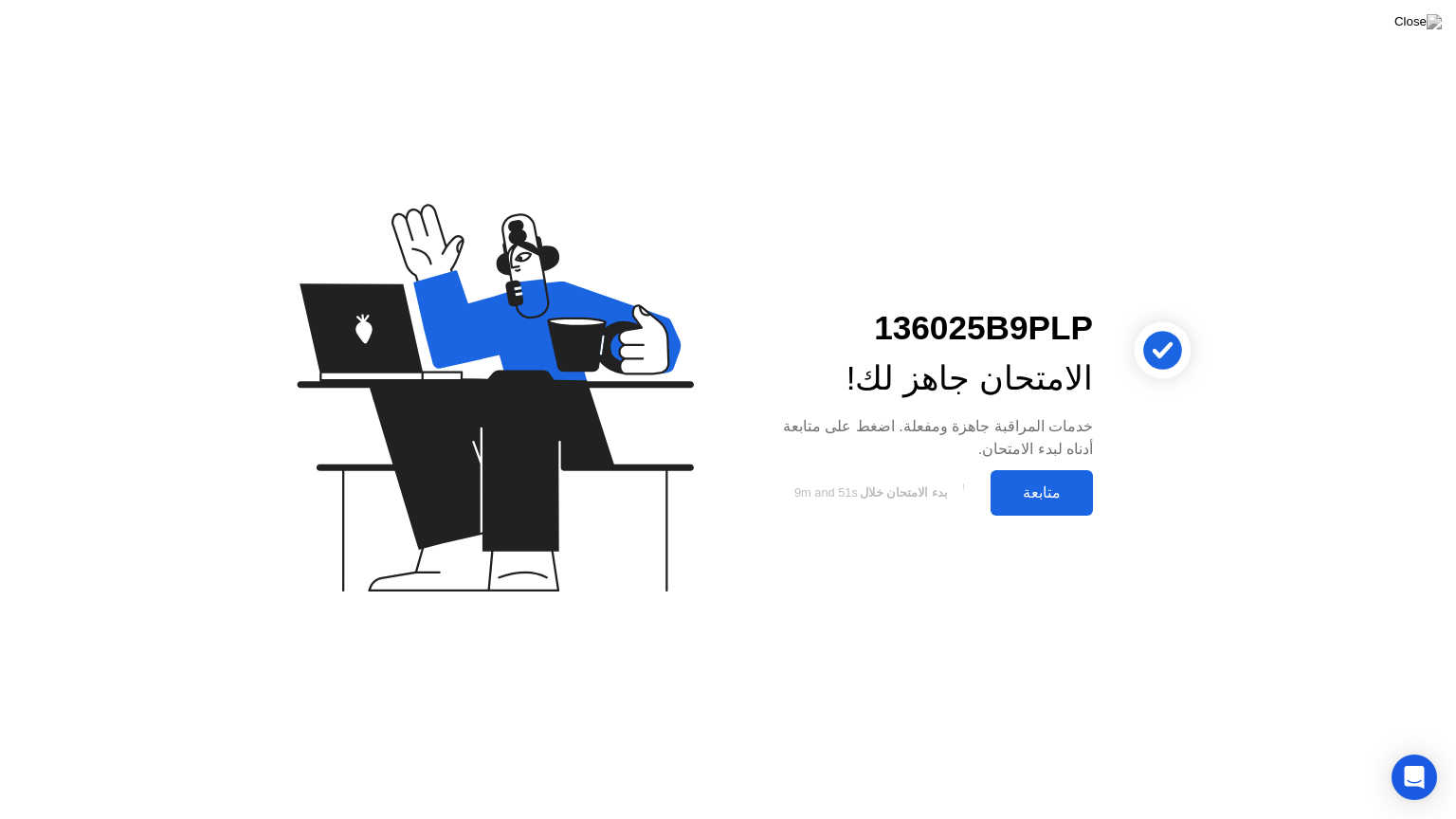
click at [1054, 496] on div "متابعة" at bounding box center [1042, 492] width 91 height 18
